Goal: Navigation & Orientation: Go to known website

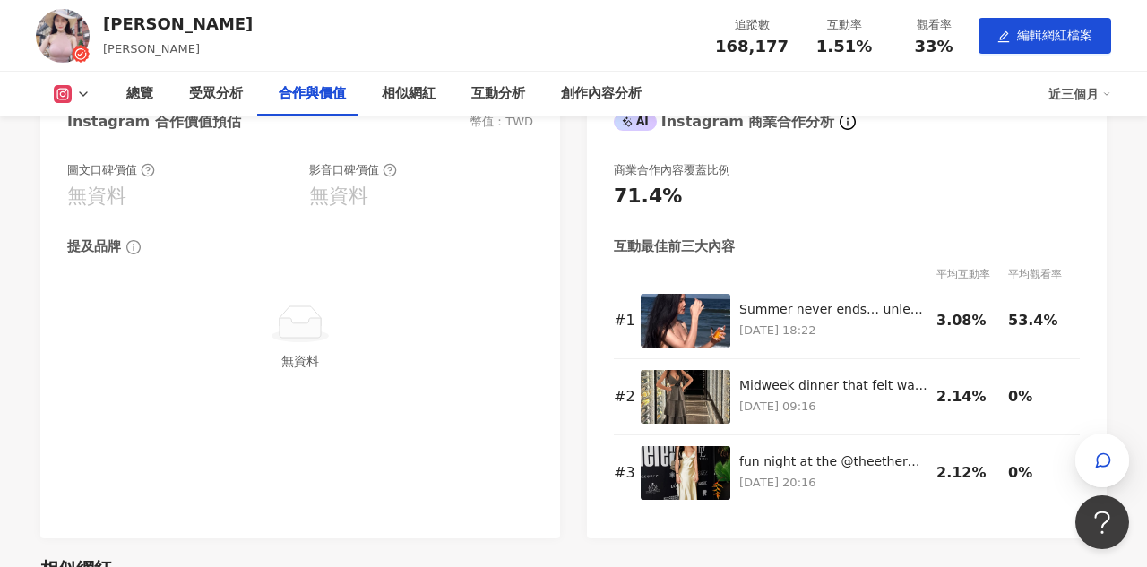
scroll to position [1805, 0]
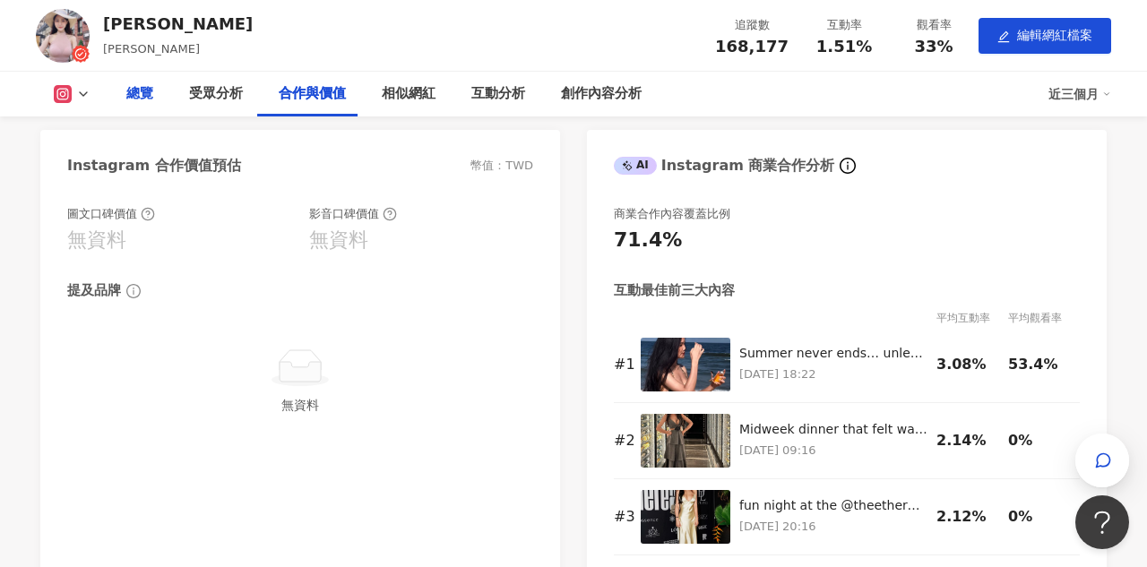
click at [154, 100] on div "總覽" at bounding box center [139, 94] width 63 height 45
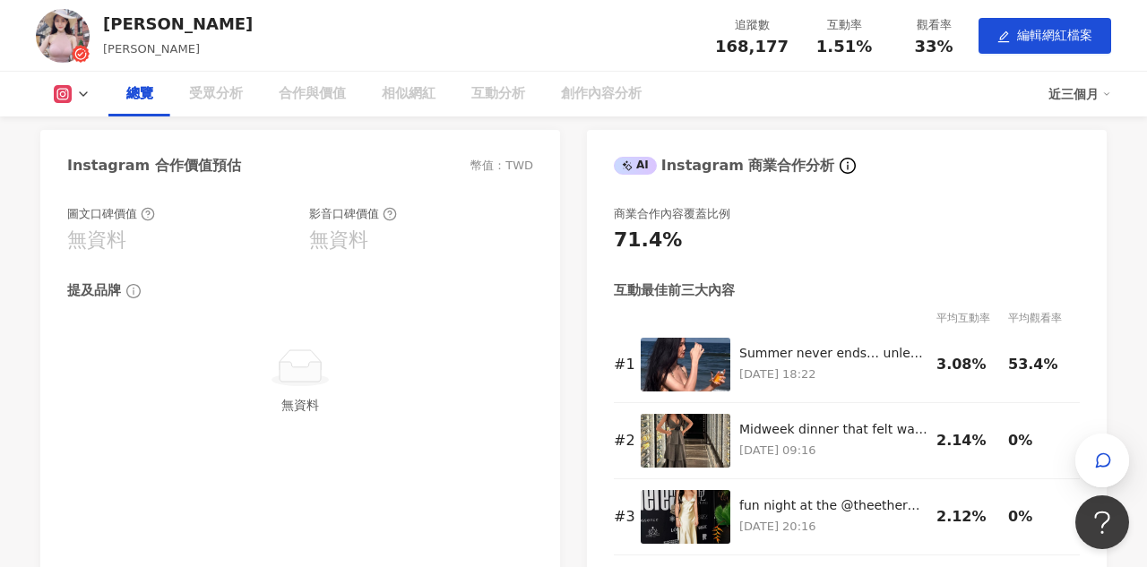
scroll to position [127, 0]
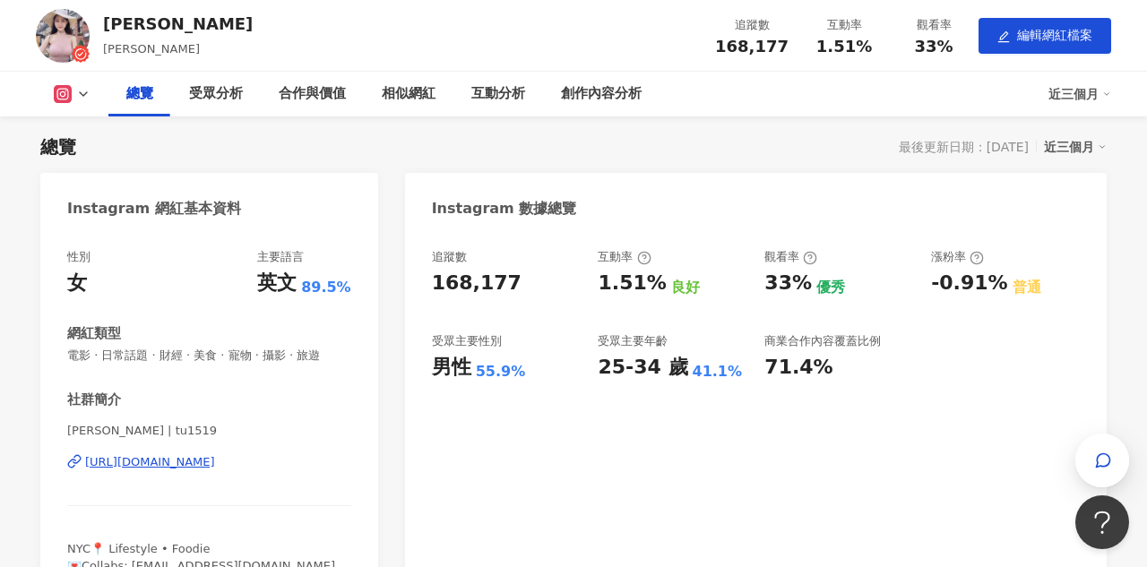
click at [59, 31] on img at bounding box center [63, 36] width 54 height 54
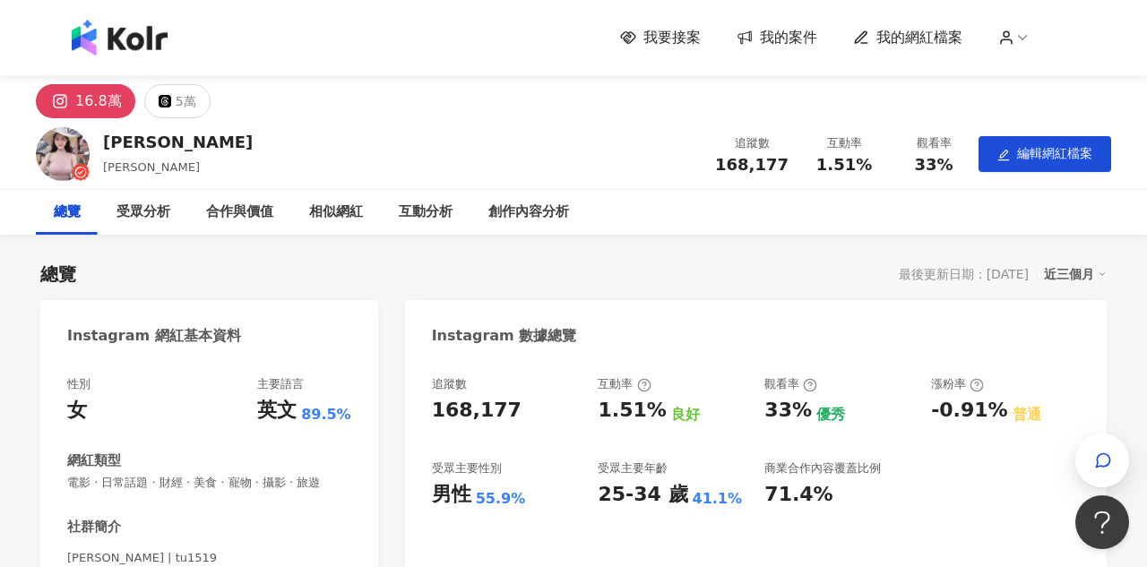
scroll to position [0, 0]
click at [111, 39] on img at bounding box center [120, 38] width 96 height 36
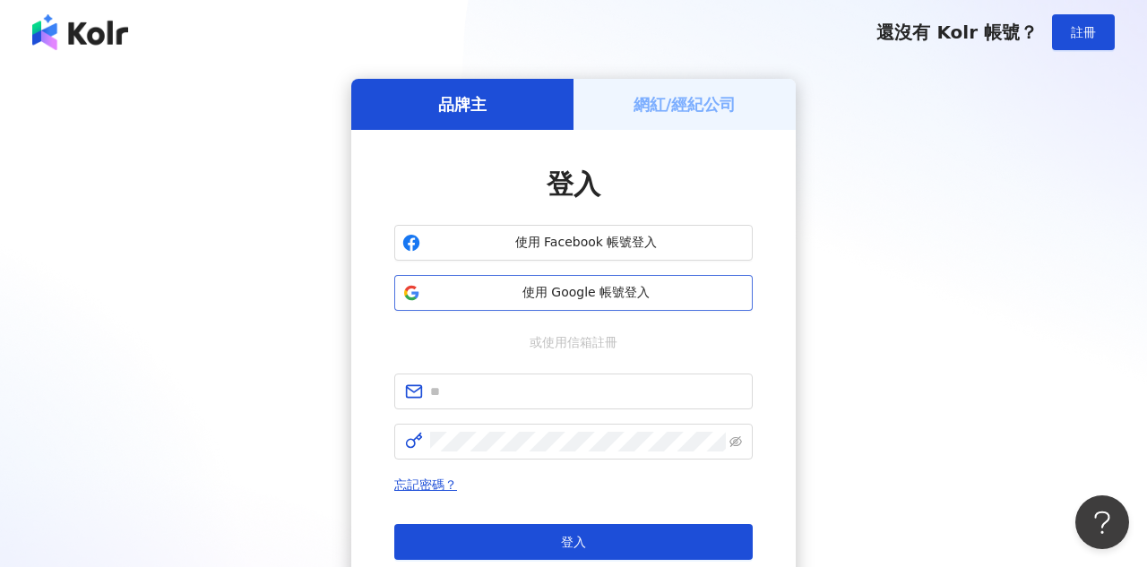
click at [591, 291] on span "使用 Google 帳號登入" at bounding box center [586, 293] width 317 height 18
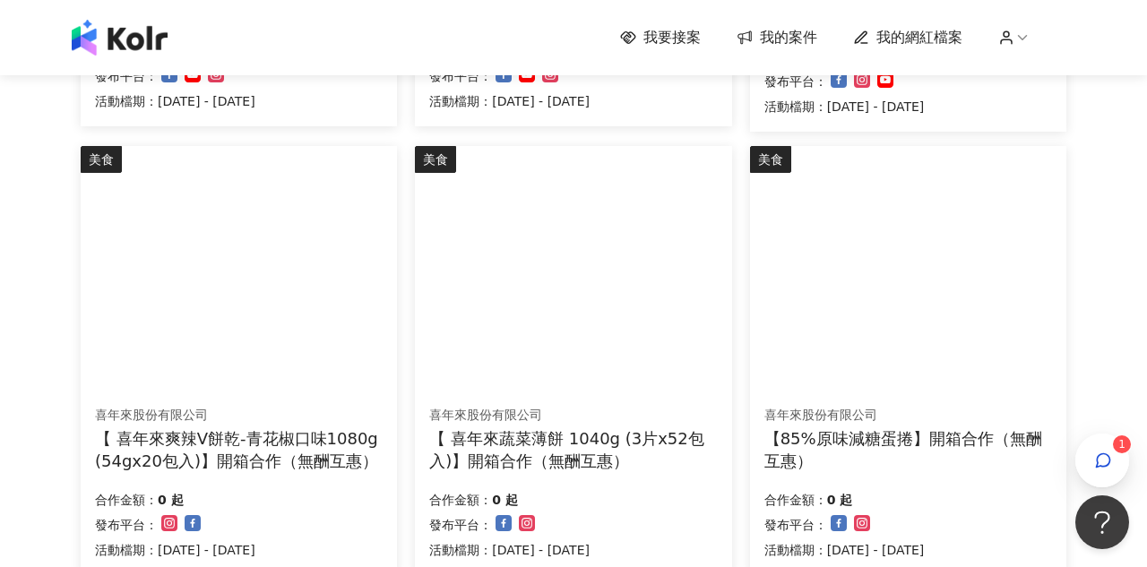
scroll to position [1065, 0]
